Goal: Check status: Check status

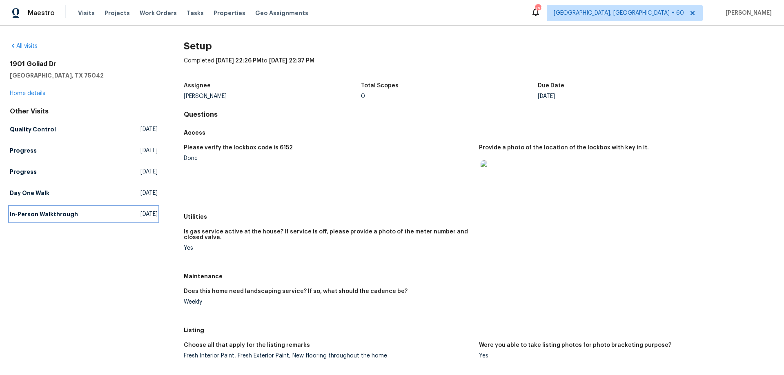
click at [39, 221] on link "In-Person Walkthrough [DATE]" at bounding box center [84, 214] width 148 height 15
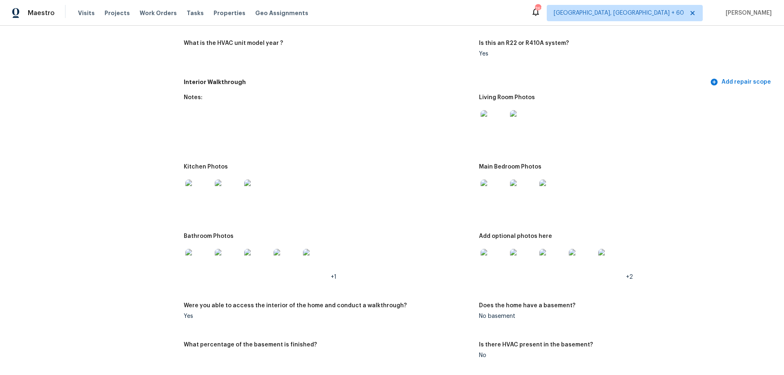
scroll to position [776, 0]
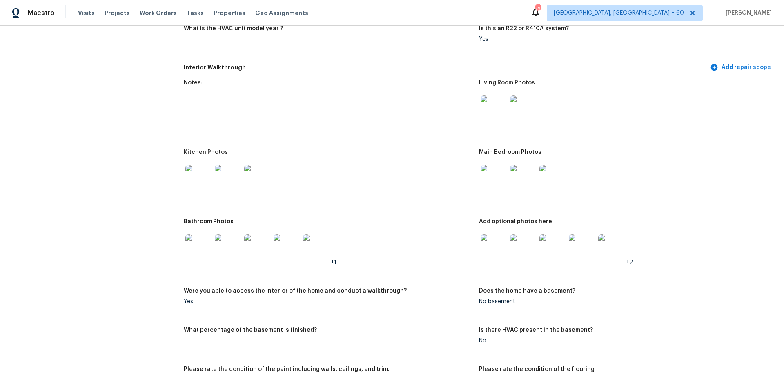
click at [499, 101] on img at bounding box center [493, 109] width 26 height 26
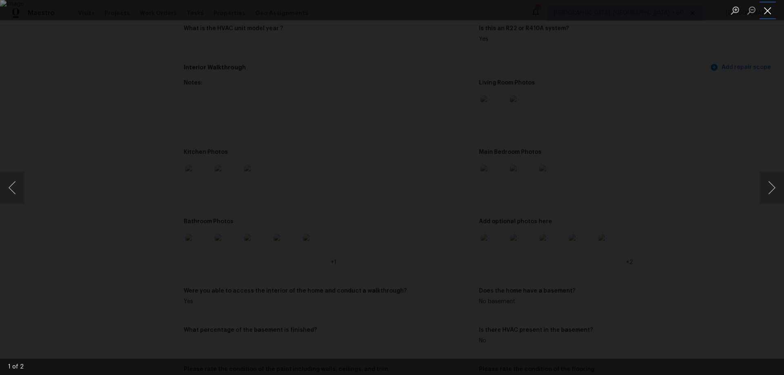
click at [766, 6] on button "Close lightbox" at bounding box center [767, 10] width 16 height 14
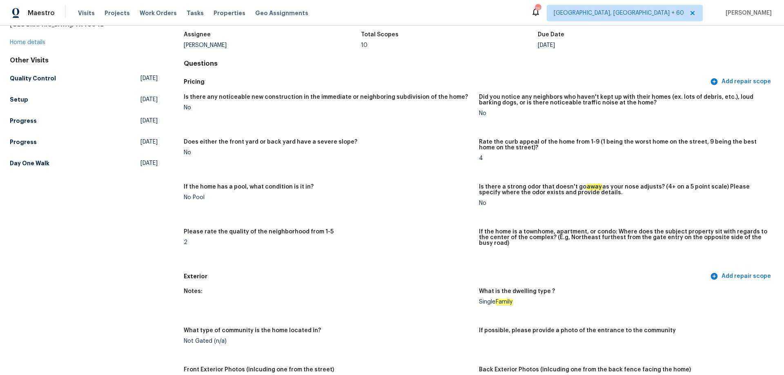
scroll to position [0, 0]
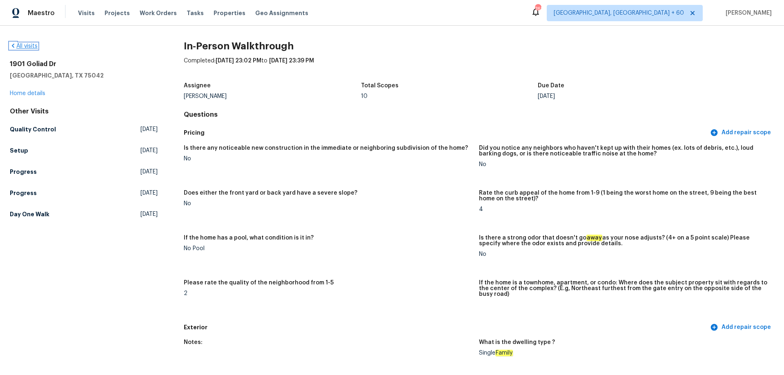
click at [30, 47] on link "All visits" at bounding box center [24, 46] width 28 height 6
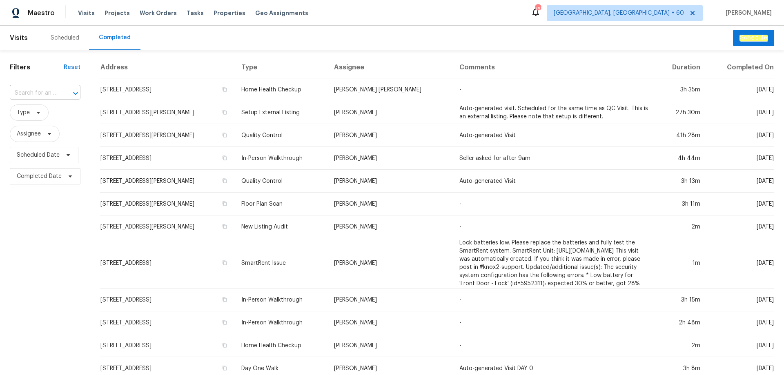
click at [59, 90] on div at bounding box center [69, 93] width 21 height 11
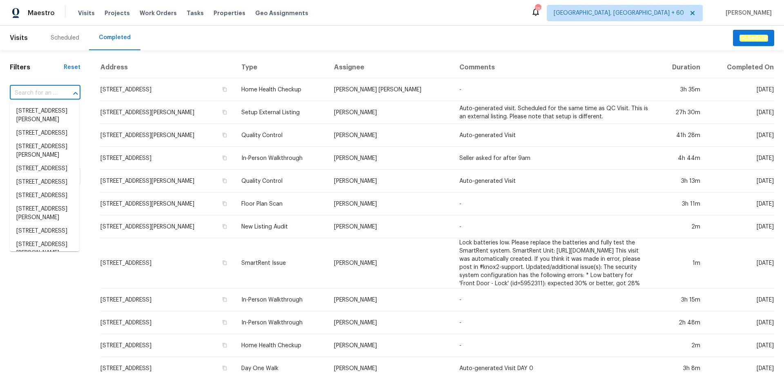
paste input "[STREET_ADDRESS]"
type input "[STREET_ADDRESS]"
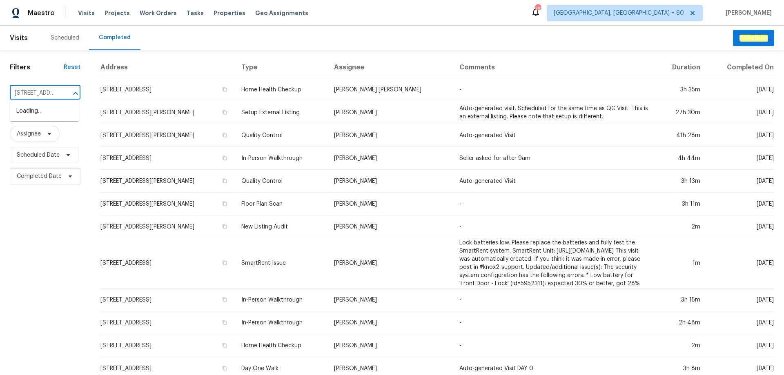
scroll to position [0, 98]
click at [53, 115] on li "[STREET_ADDRESS]" at bounding box center [44, 111] width 69 height 13
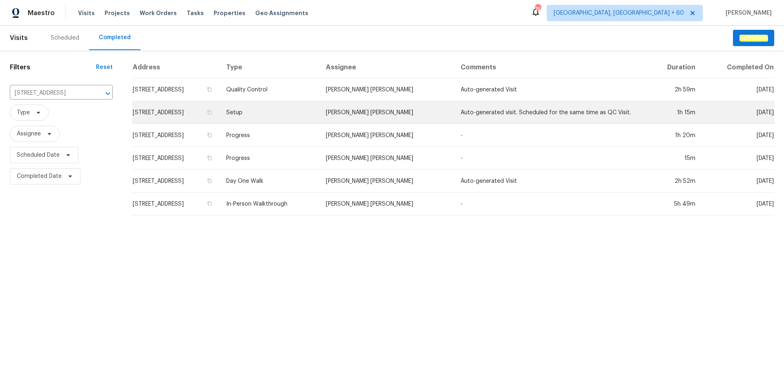
click at [319, 111] on td "Setup" at bounding box center [270, 112] width 100 height 23
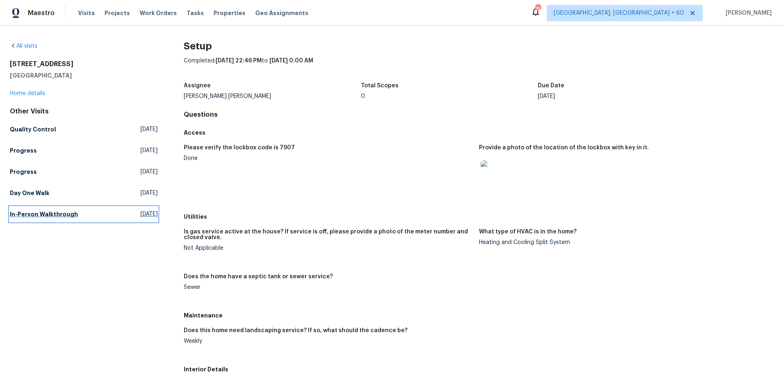
click at [42, 212] on h5 "In-Person Walkthrough" at bounding box center [44, 214] width 68 height 8
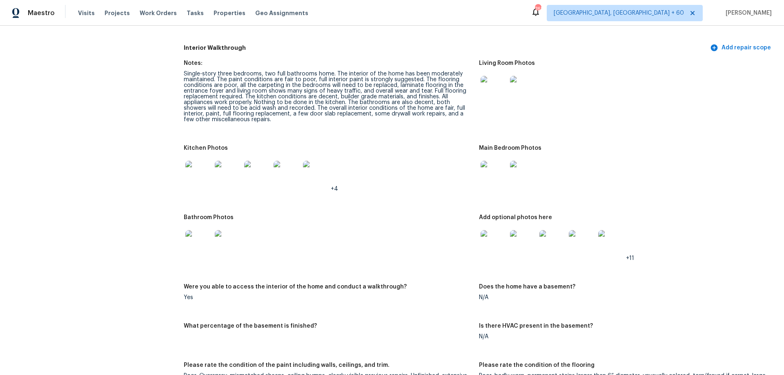
scroll to position [816, 0]
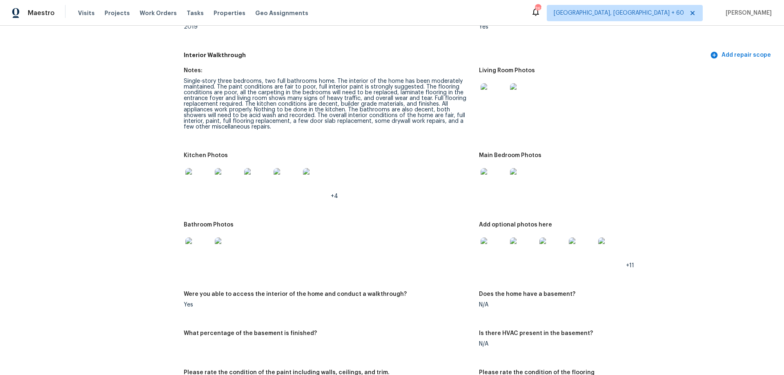
click at [511, 94] on img at bounding box center [523, 96] width 26 height 26
